Goal: Information Seeking & Learning: Learn about a topic

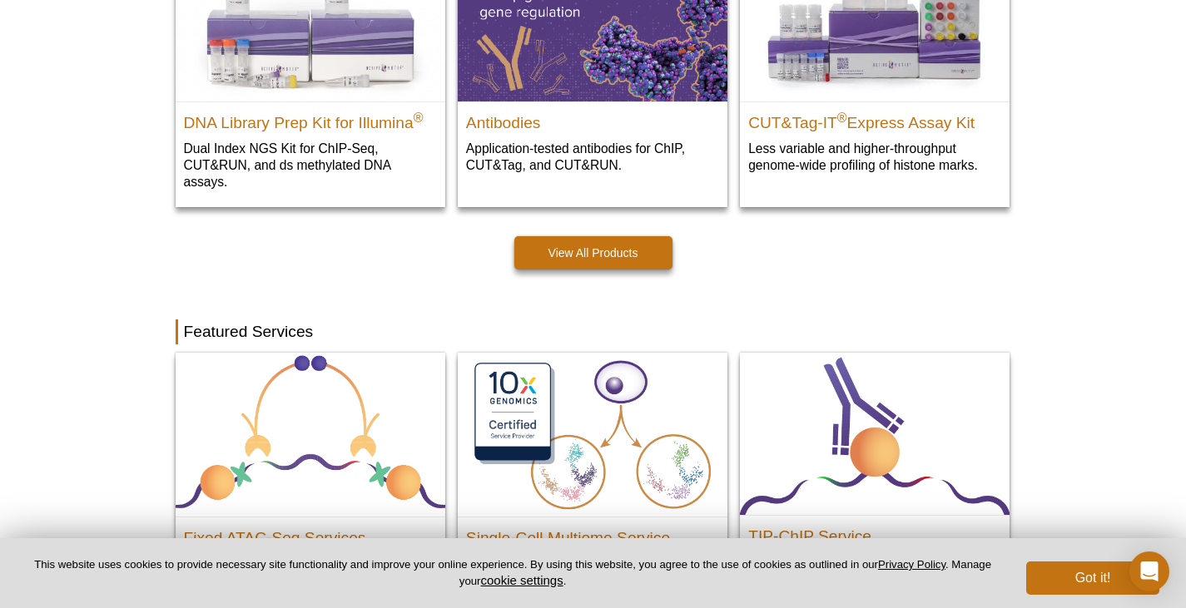
scroll to position [558, 0]
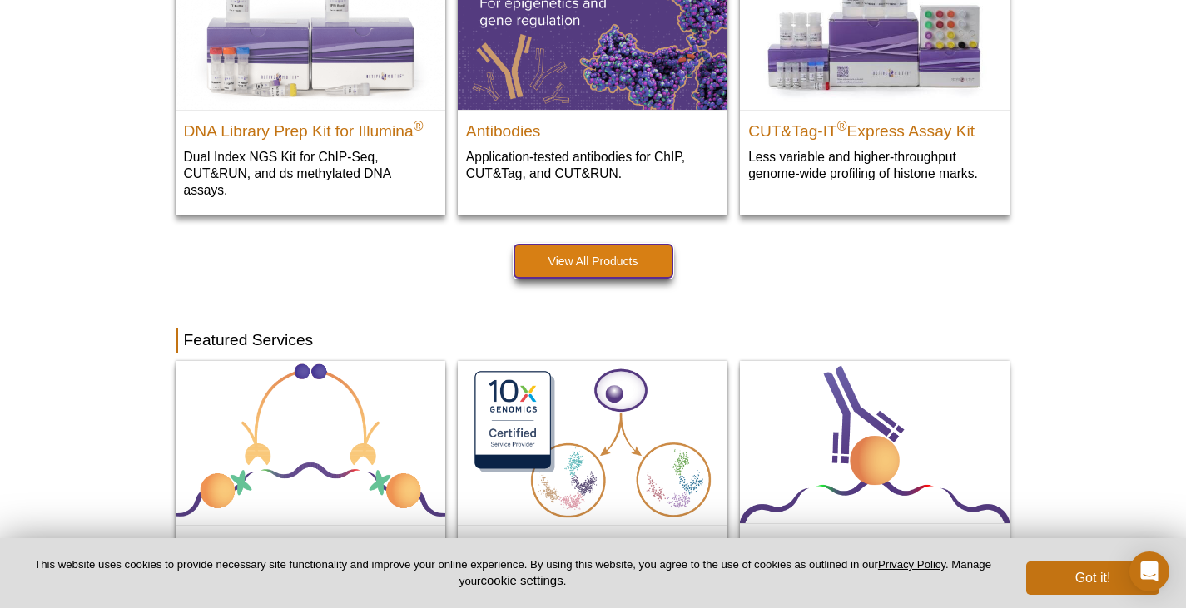
click at [576, 264] on link "View All Products" at bounding box center [593, 261] width 158 height 33
click at [598, 266] on link "View All Products" at bounding box center [593, 261] width 158 height 33
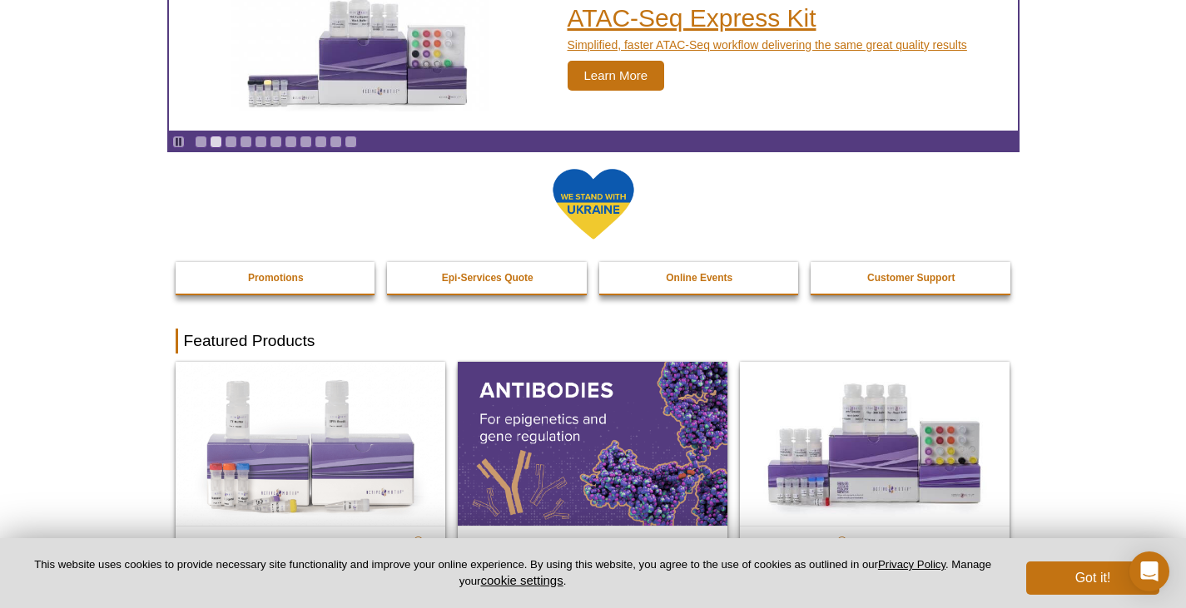
scroll to position [0, 0]
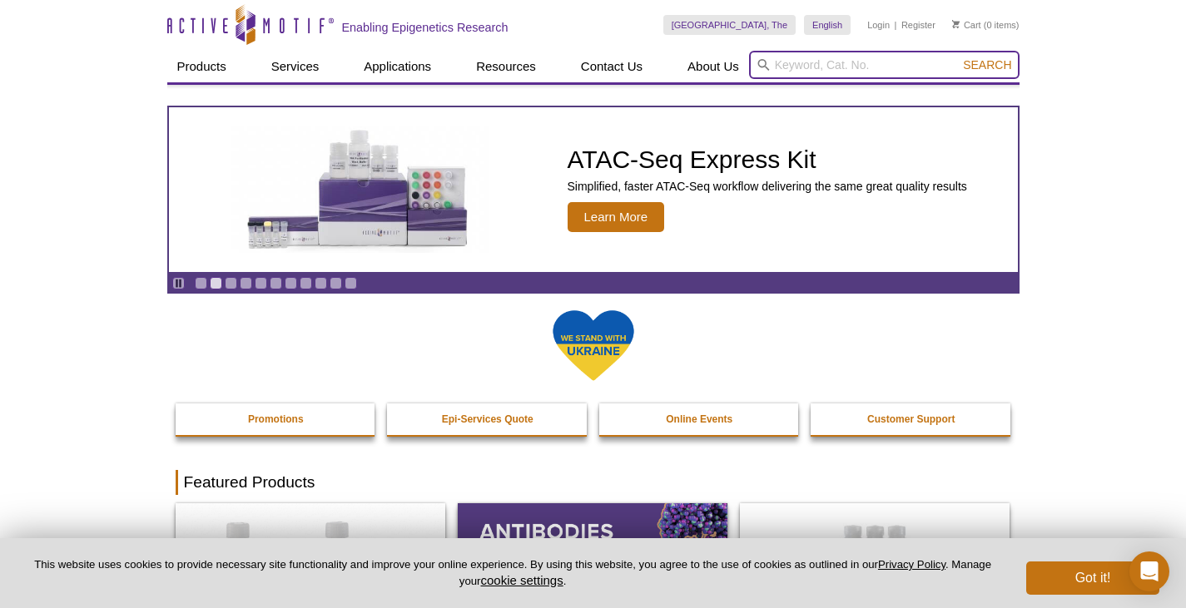
click at [876, 60] on input "search" at bounding box center [884, 65] width 271 height 28
type input "cut&run"
click at [958, 57] on button "Search" at bounding box center [987, 64] width 58 height 15
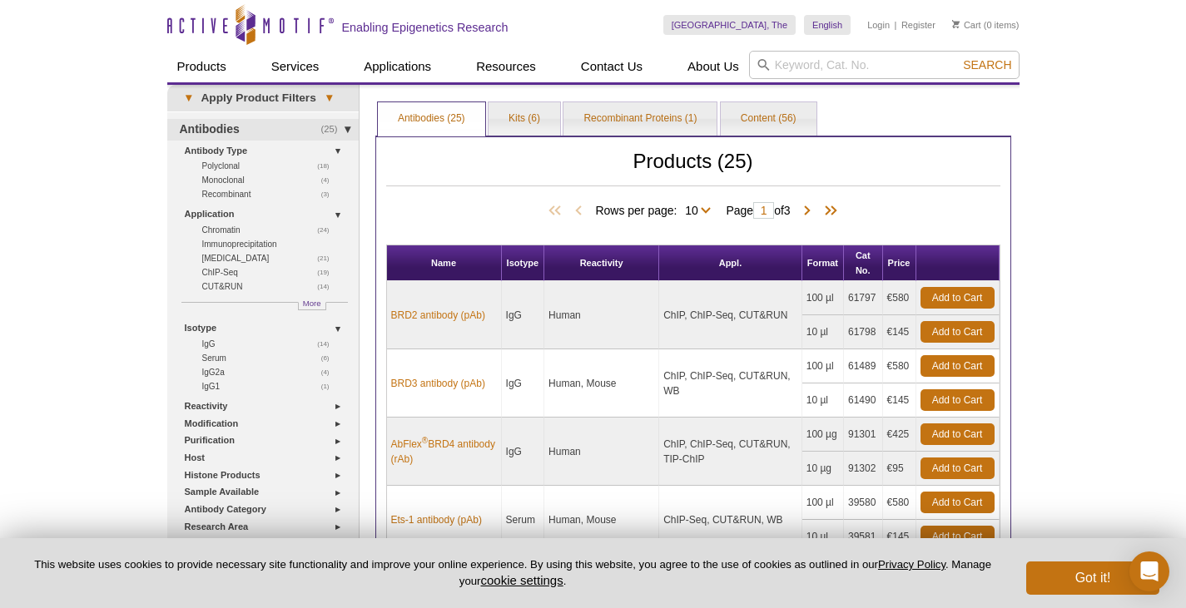
scroll to position [83, 0]
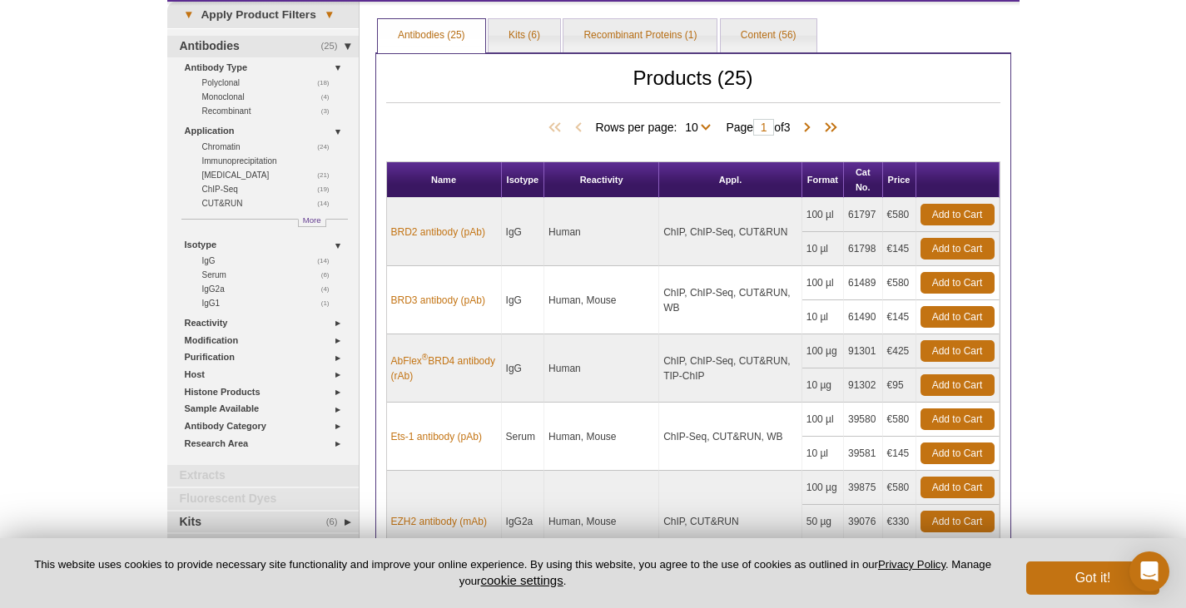
click at [738, 231] on td "ChIP, ChIP-Seq, CUT&RUN" at bounding box center [730, 232] width 143 height 68
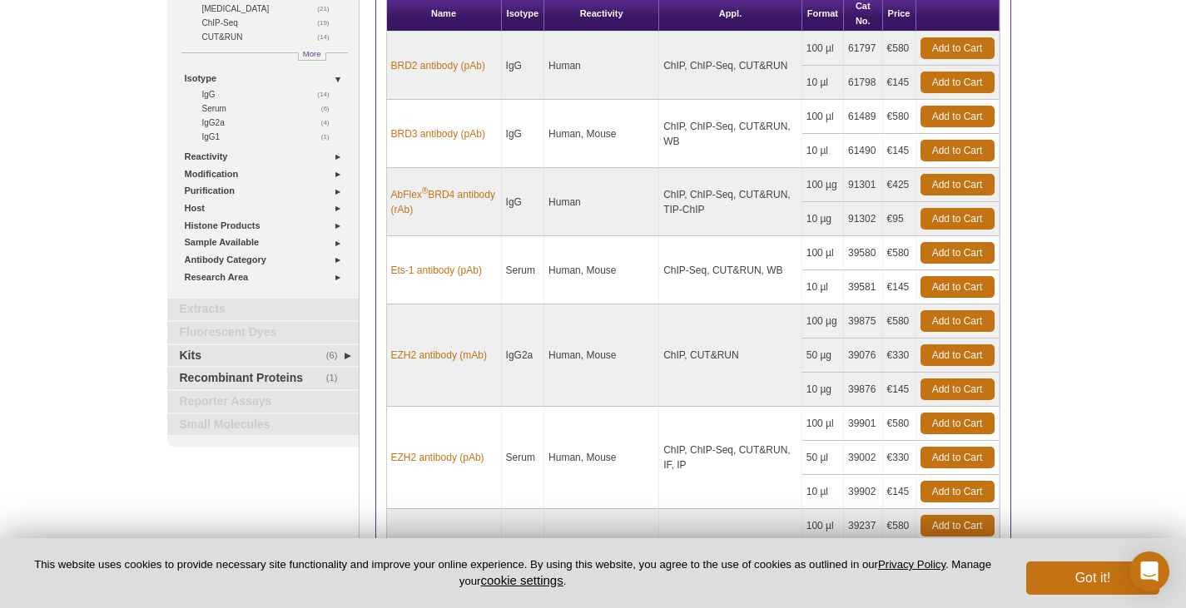
scroll to position [333, 0]
